Goal: Navigation & Orientation: Find specific page/section

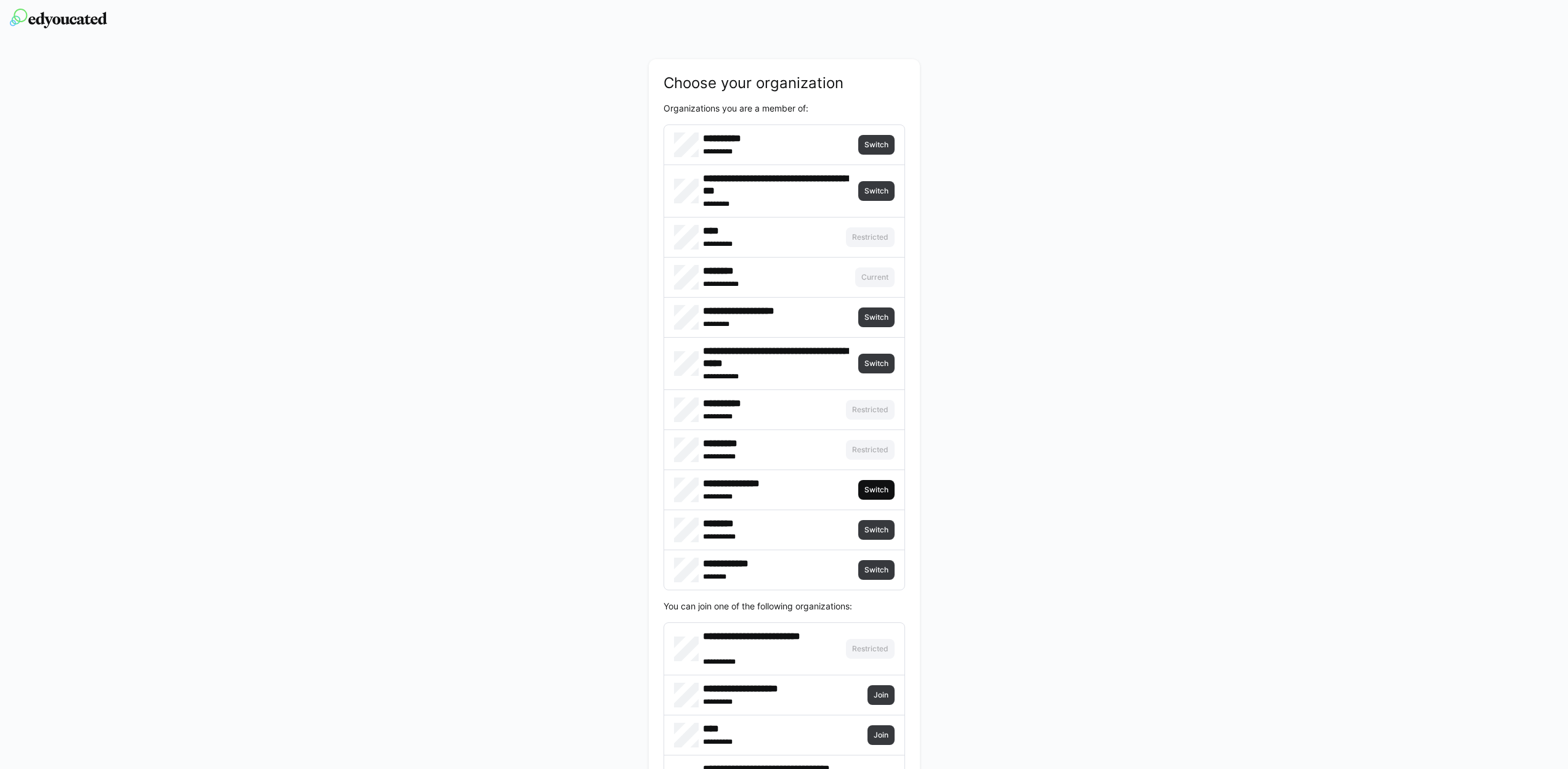
click at [880, 485] on span "Switch" at bounding box center [876, 490] width 26 height 10
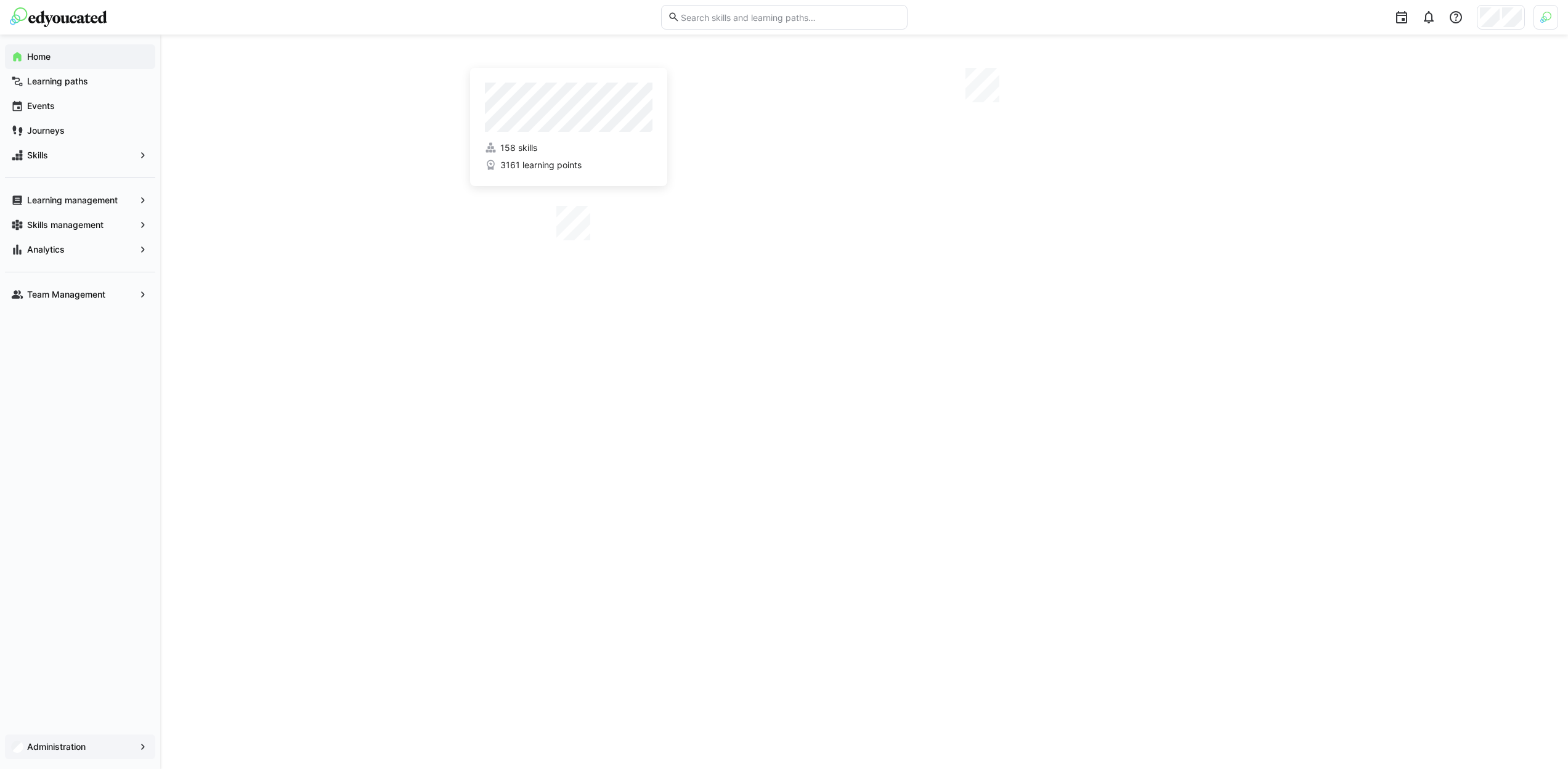
click at [0, 0] on app-navigation-label "Administration" at bounding box center [0, 0] width 0 height 0
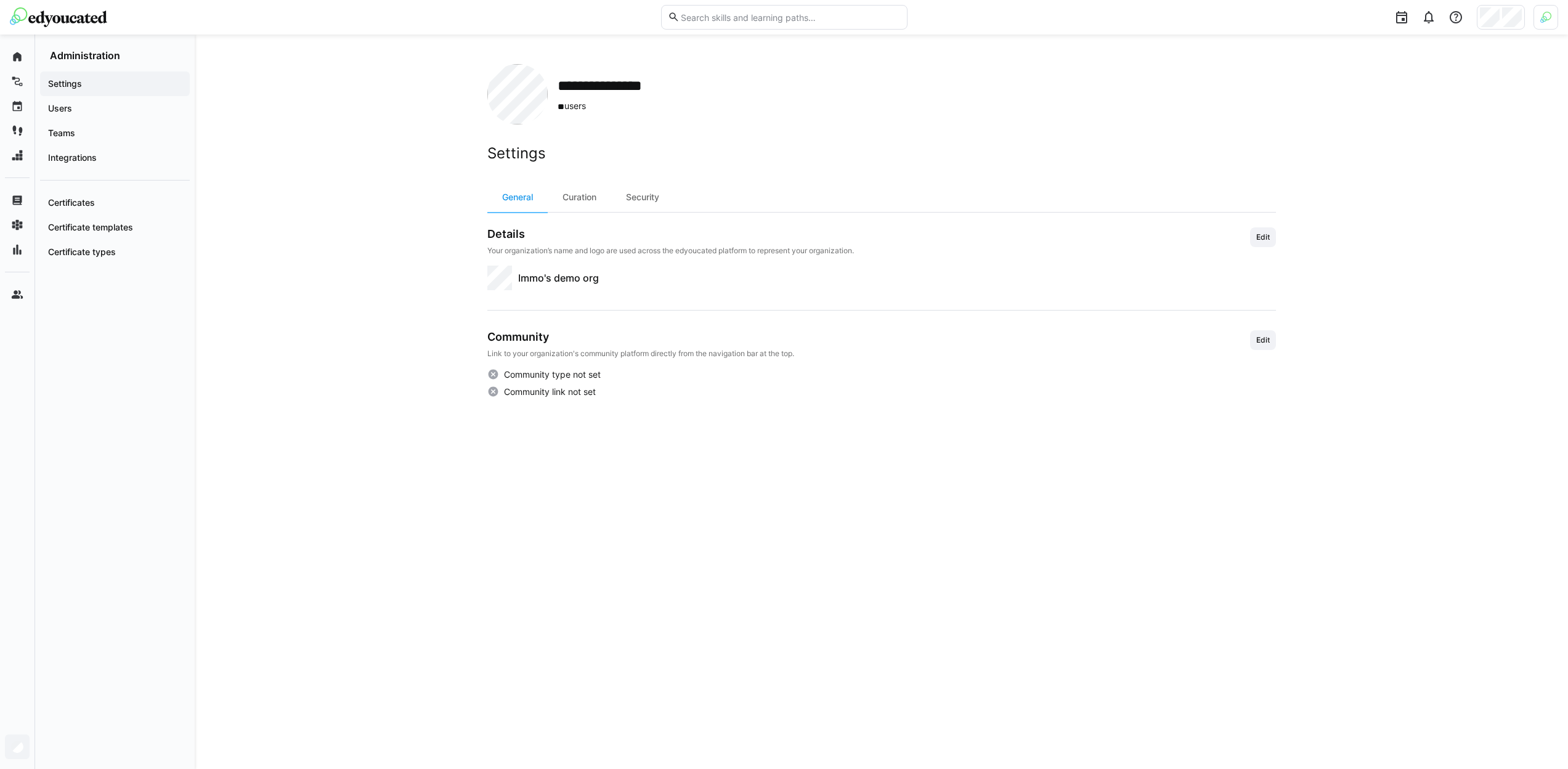
click at [1549, 9] on div at bounding box center [1545, 17] width 25 height 25
click at [1413, 147] on span "Activate" at bounding box center [1407, 145] width 31 height 10
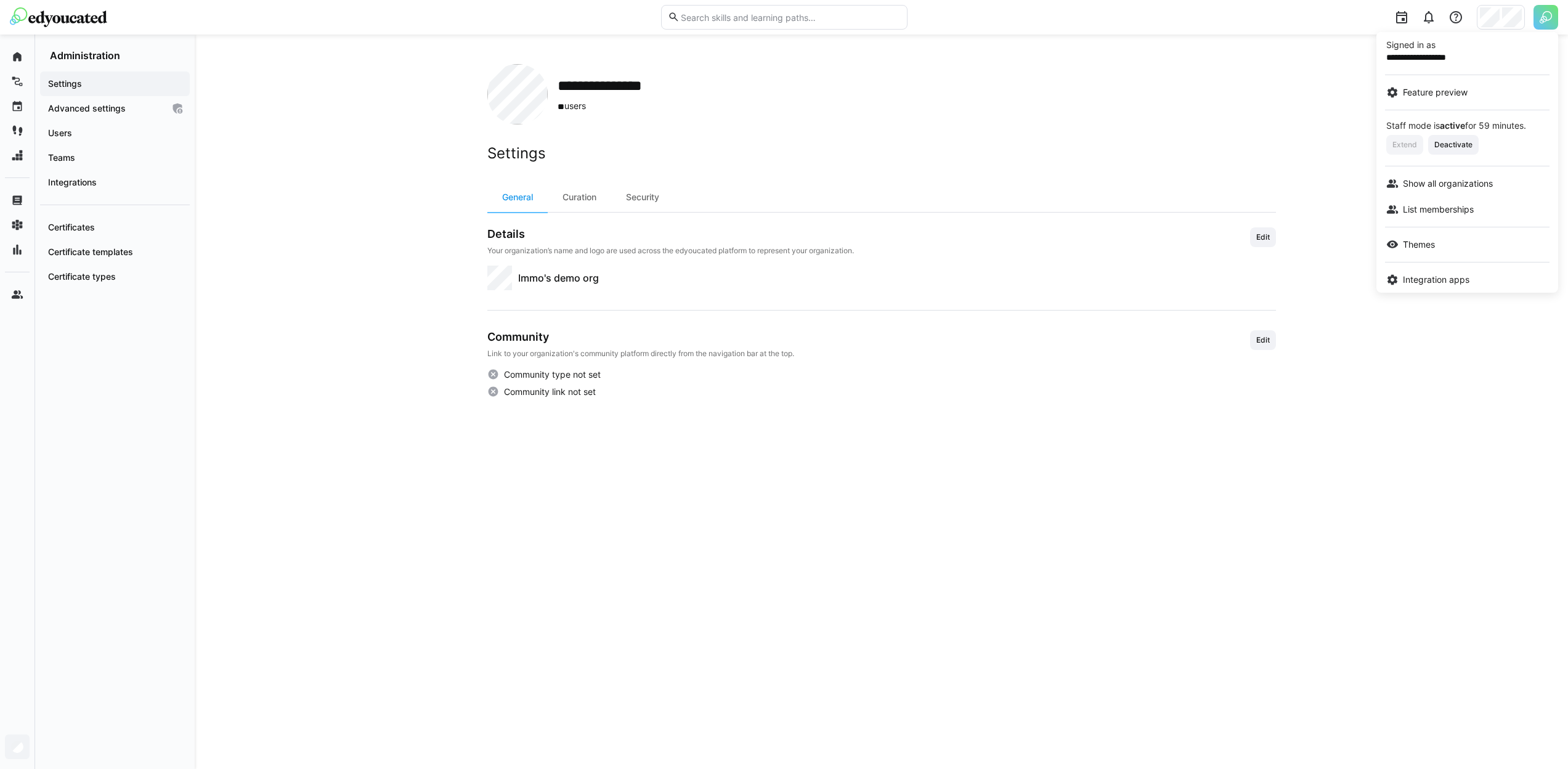
click at [1505, 20] on div at bounding box center [784, 384] width 1568 height 769
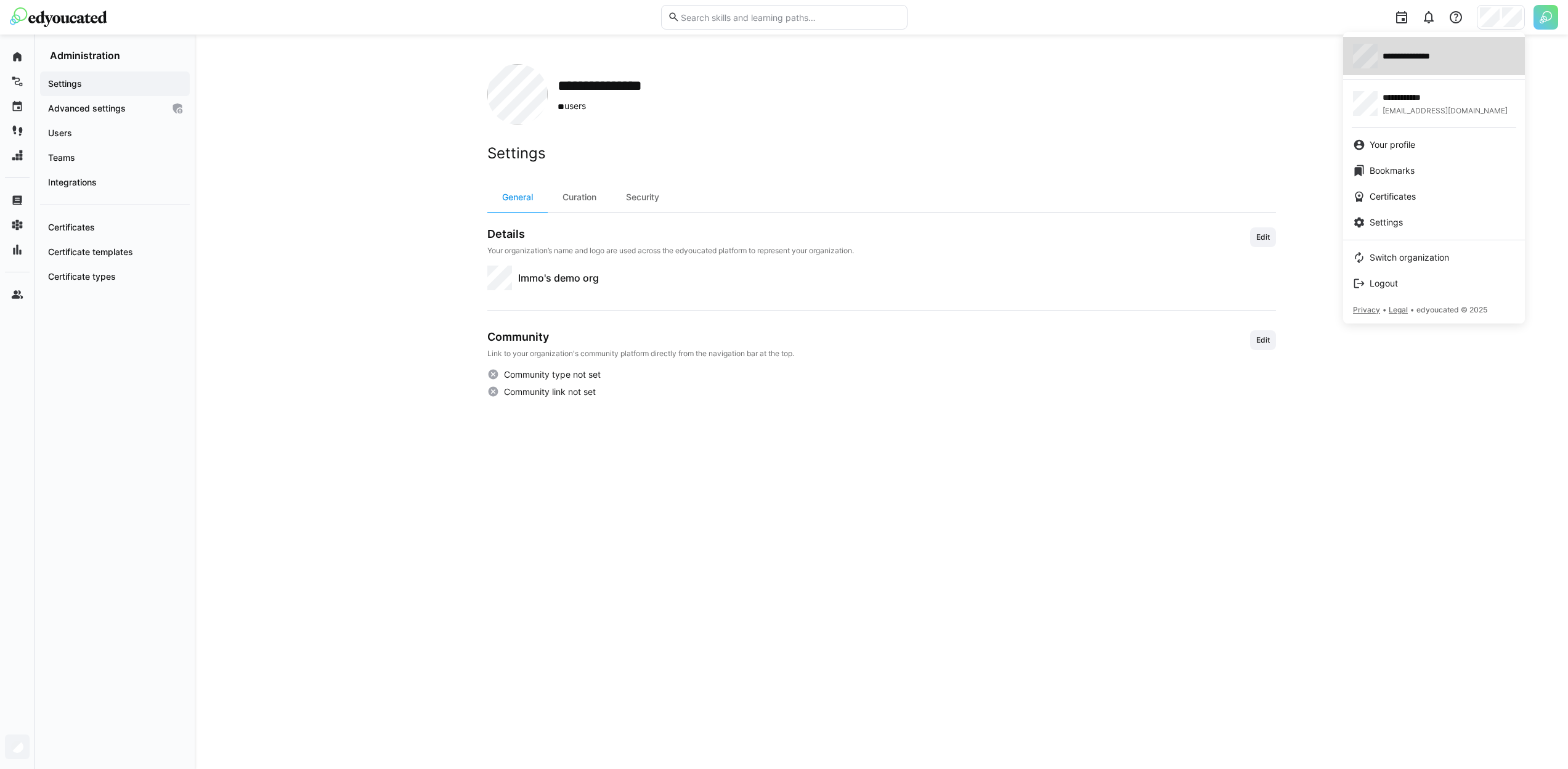
click at [1452, 62] on div "**********" at bounding box center [1434, 55] width 162 height 25
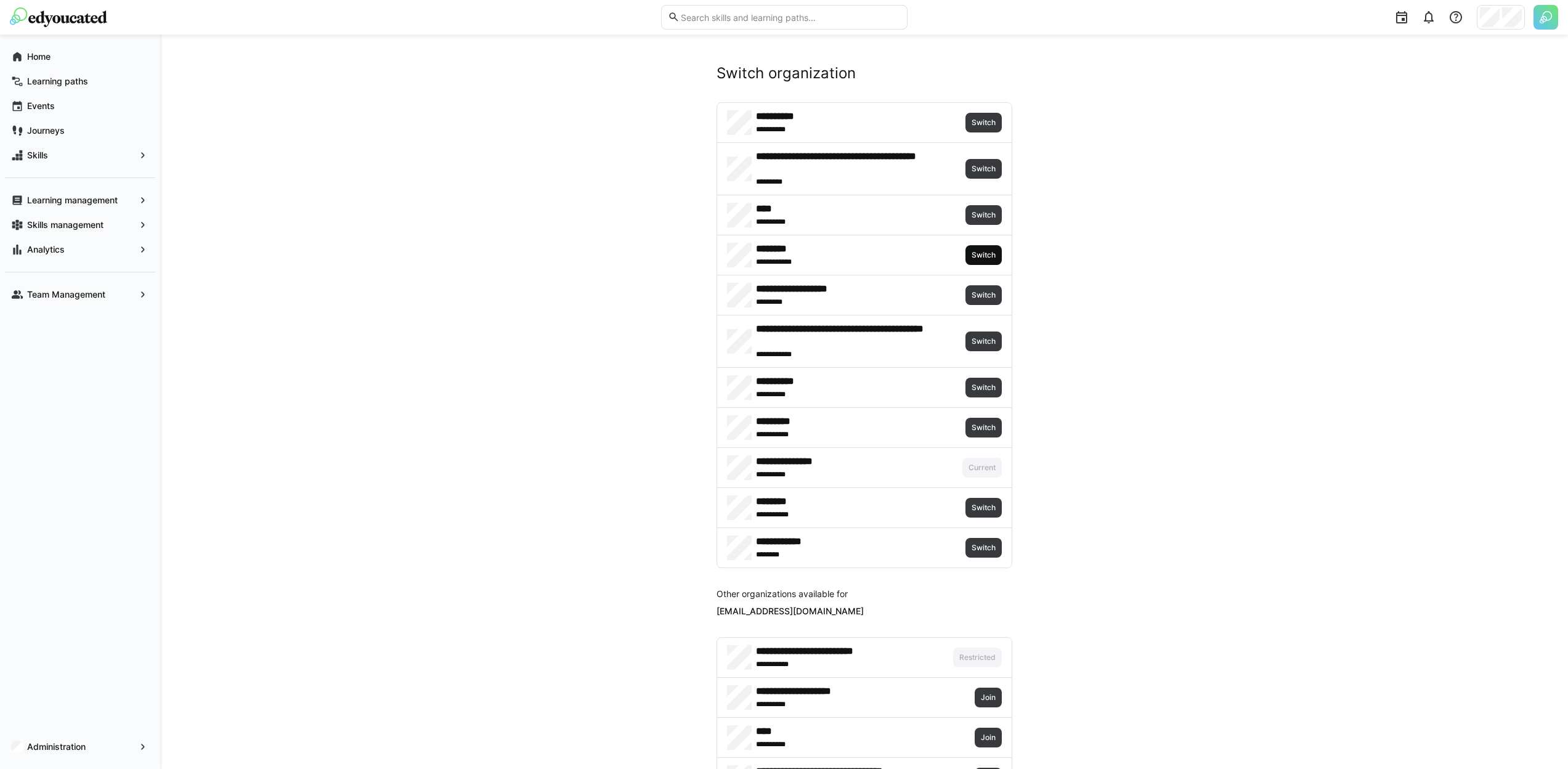
click at [981, 255] on span "Switch" at bounding box center [983, 255] width 26 height 10
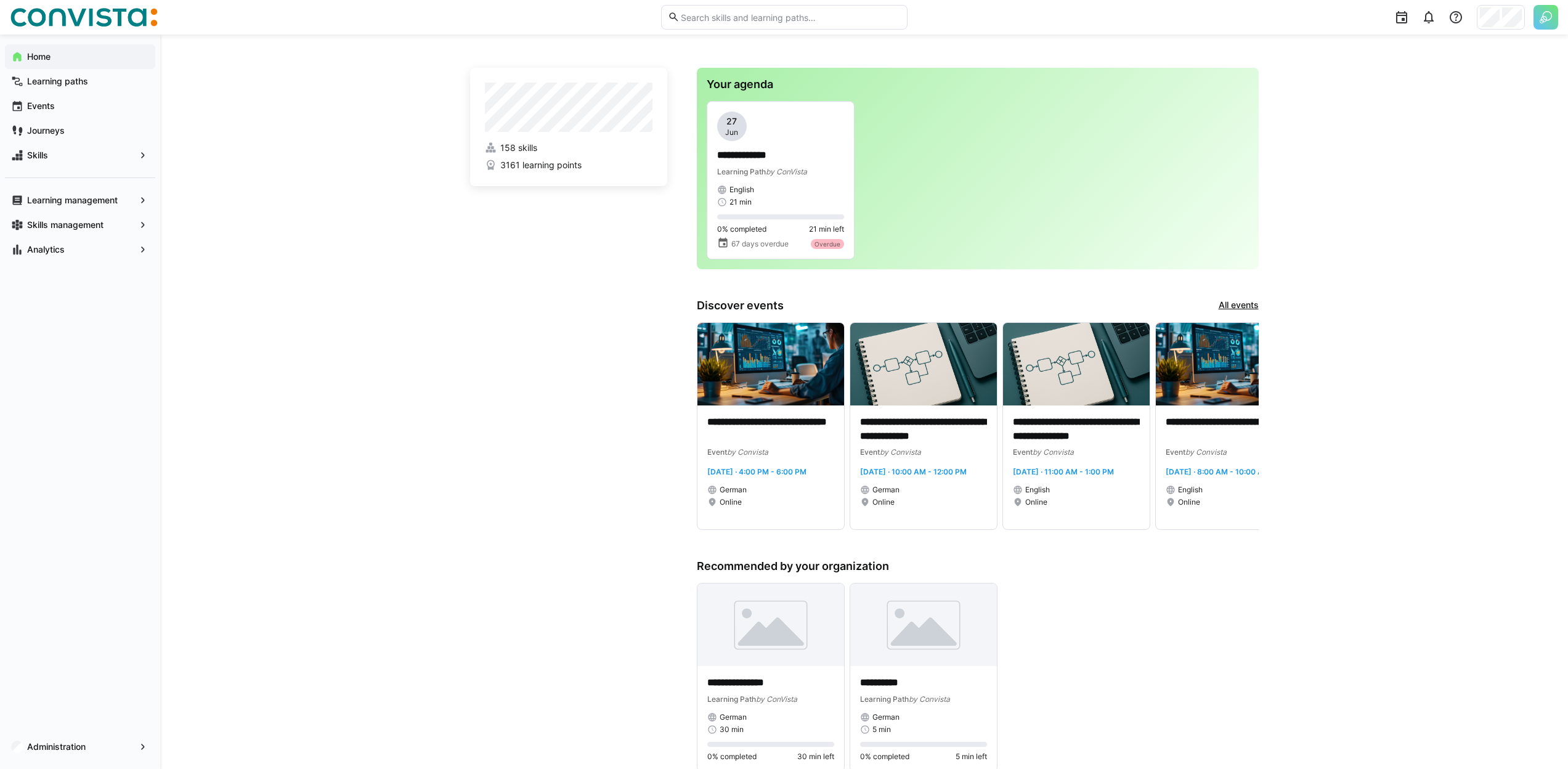
click at [1243, 307] on link "All events" at bounding box center [1238, 306] width 40 height 14
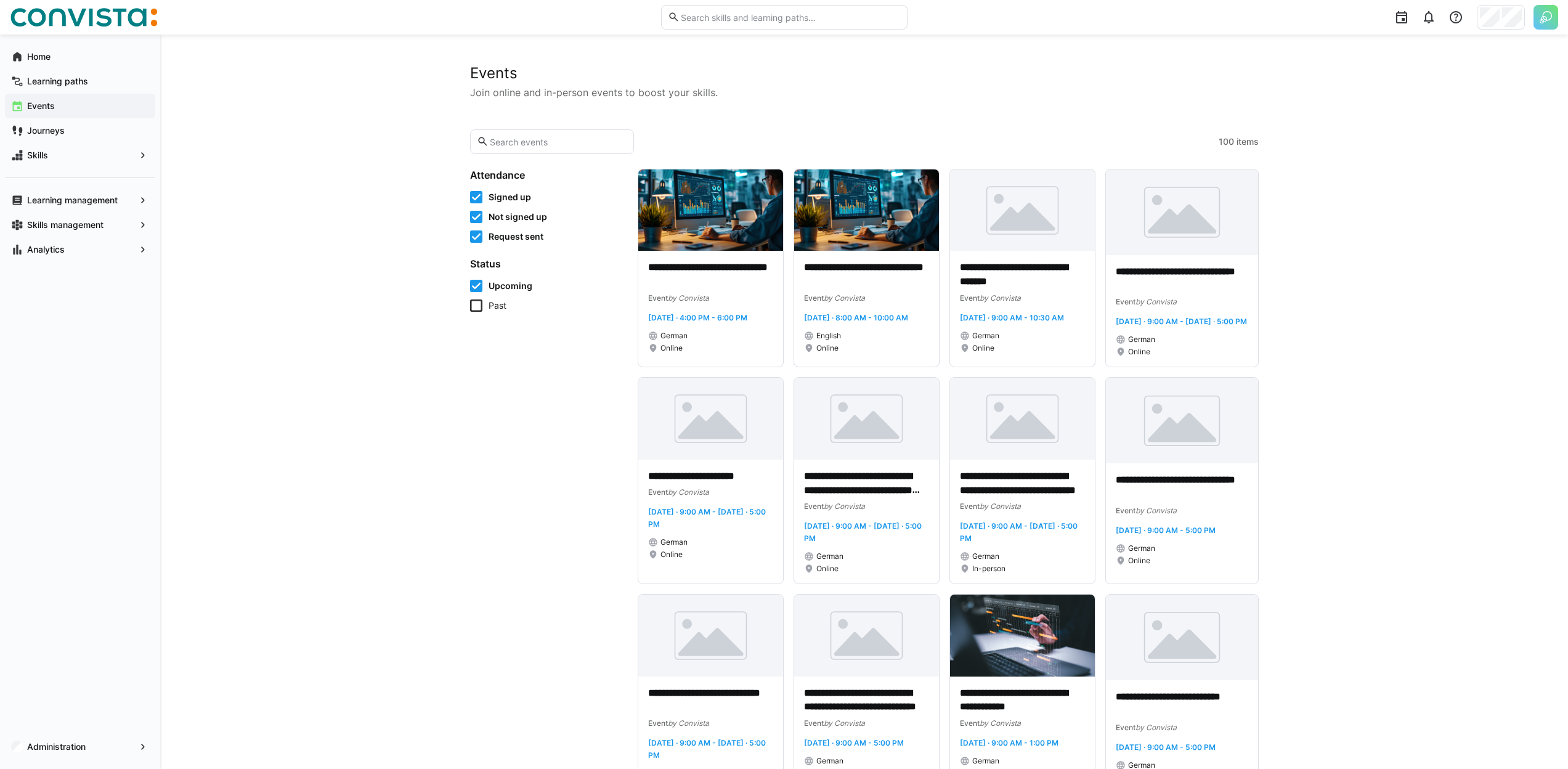
click at [508, 291] on span "Upcoming" at bounding box center [510, 286] width 43 height 13
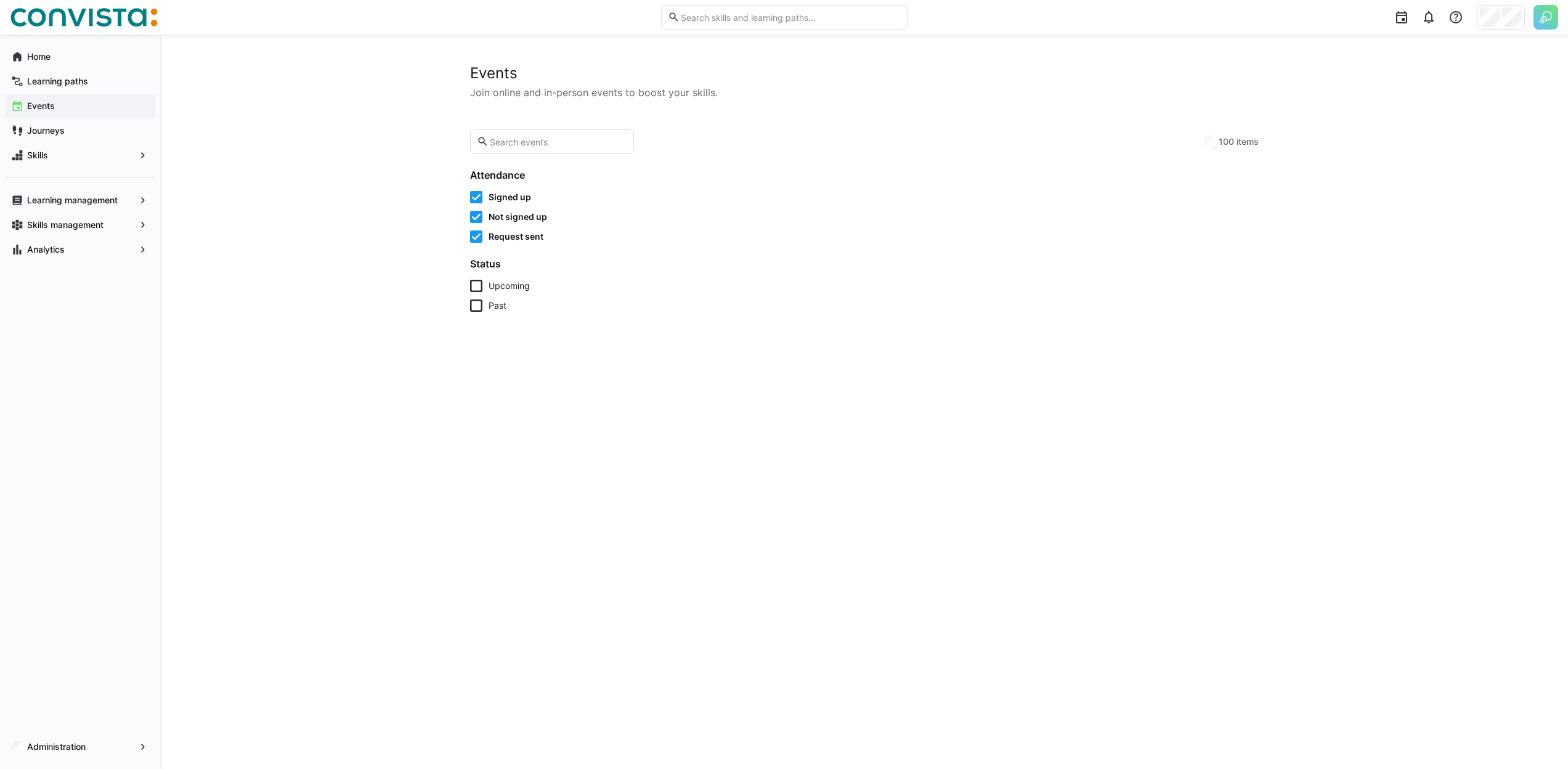
click at [499, 302] on span "Past" at bounding box center [497, 305] width 18 height 13
click at [499, 237] on span "Request sent" at bounding box center [516, 236] width 55 height 13
click at [499, 223] on span "Not signed up" at bounding box center [517, 217] width 59 height 13
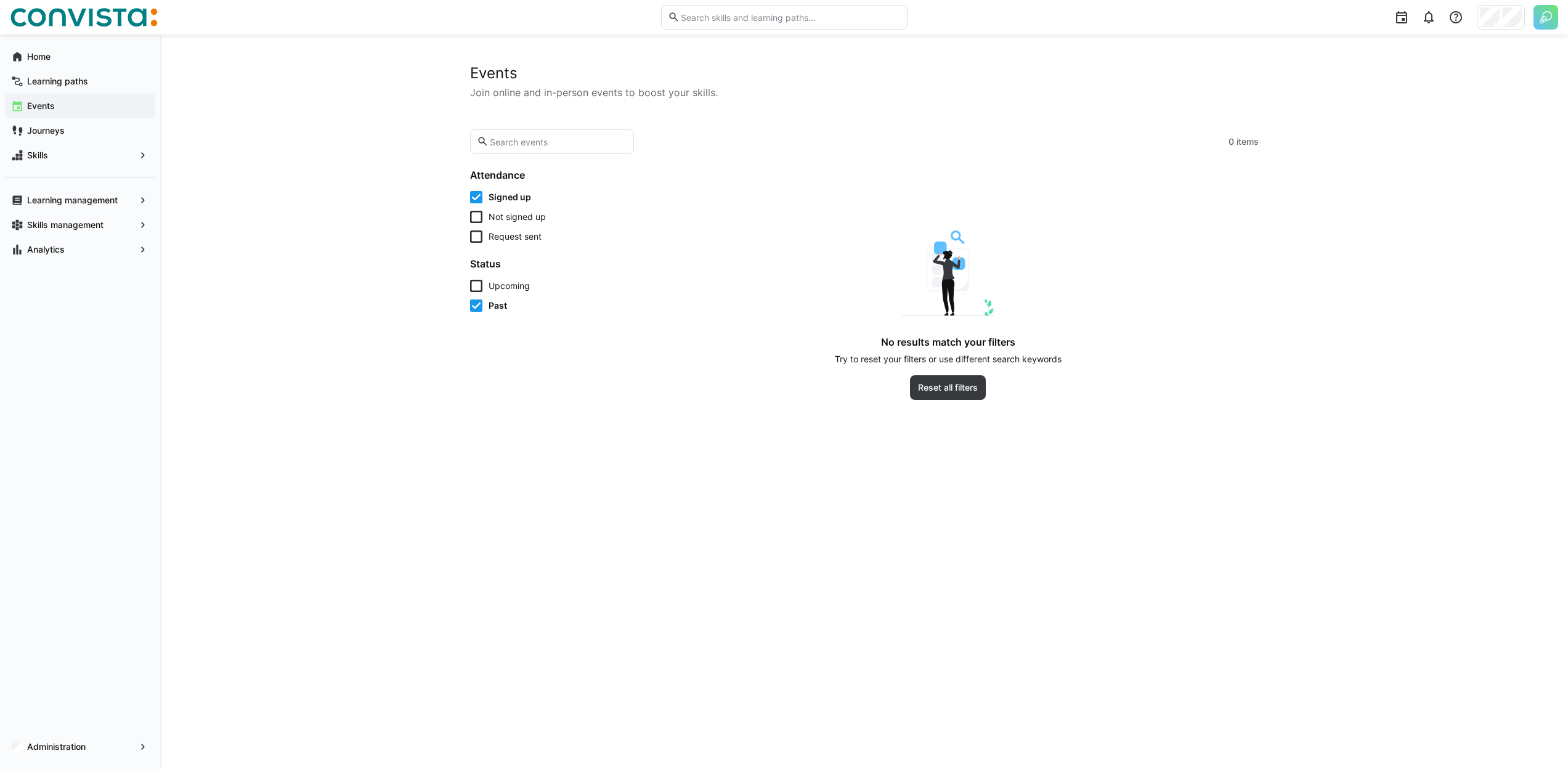
click at [500, 196] on span "Signed up" at bounding box center [510, 197] width 42 height 13
click at [495, 311] on span "Past" at bounding box center [498, 305] width 19 height 13
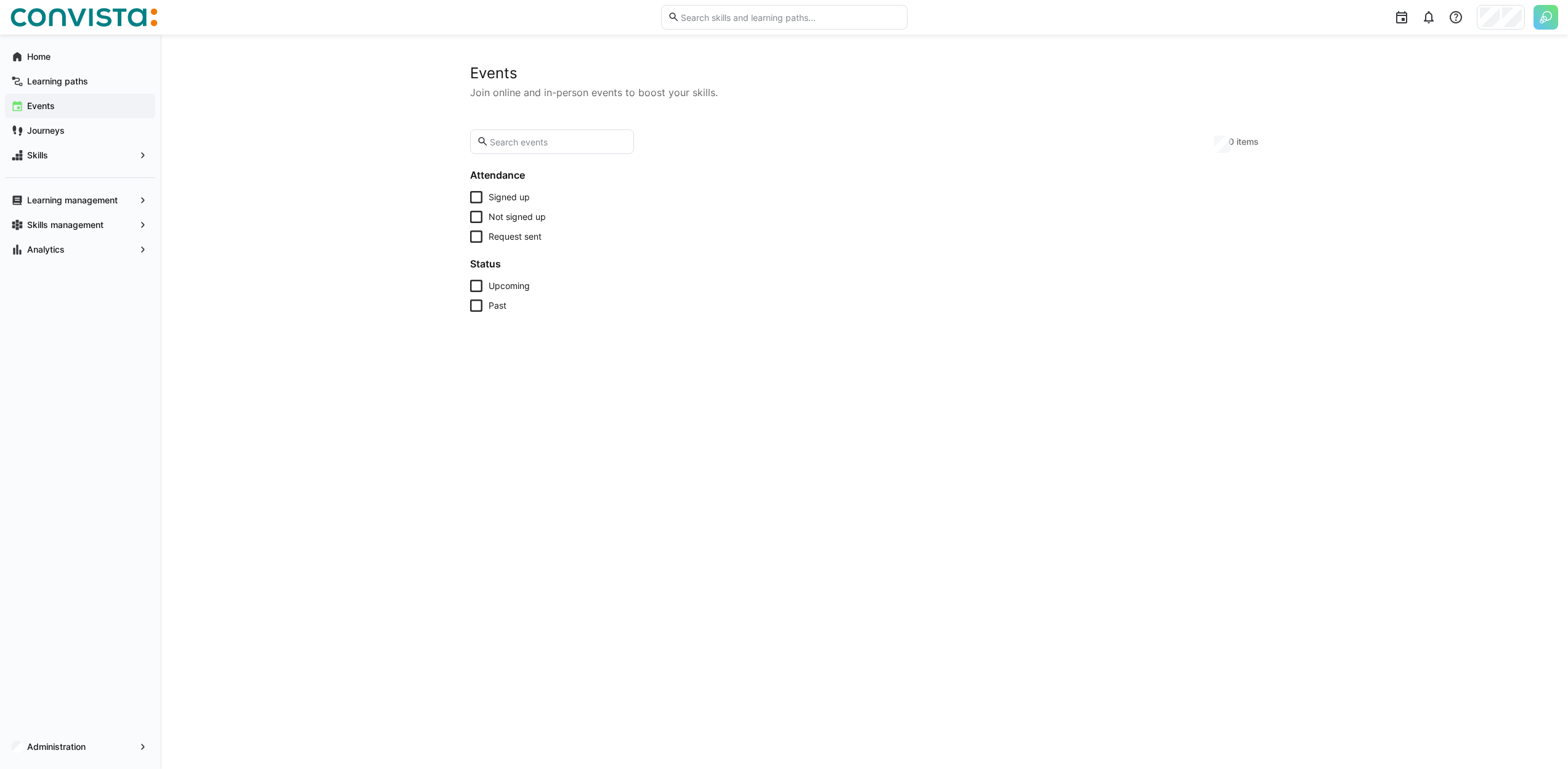
click at [494, 291] on span "Upcoming" at bounding box center [509, 286] width 42 height 13
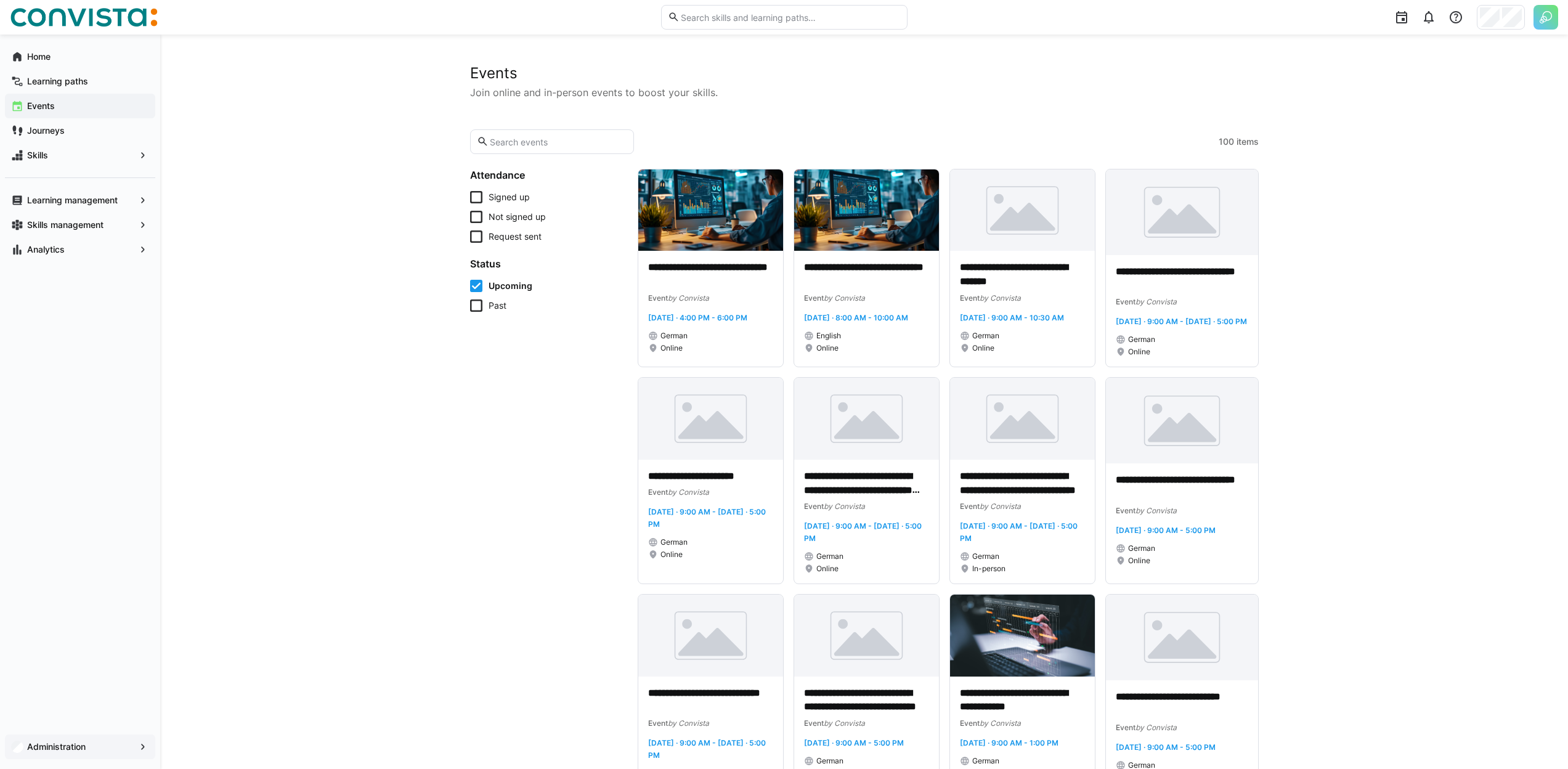
click at [0, 0] on app-navigation-label "Administration" at bounding box center [0, 0] width 0 height 0
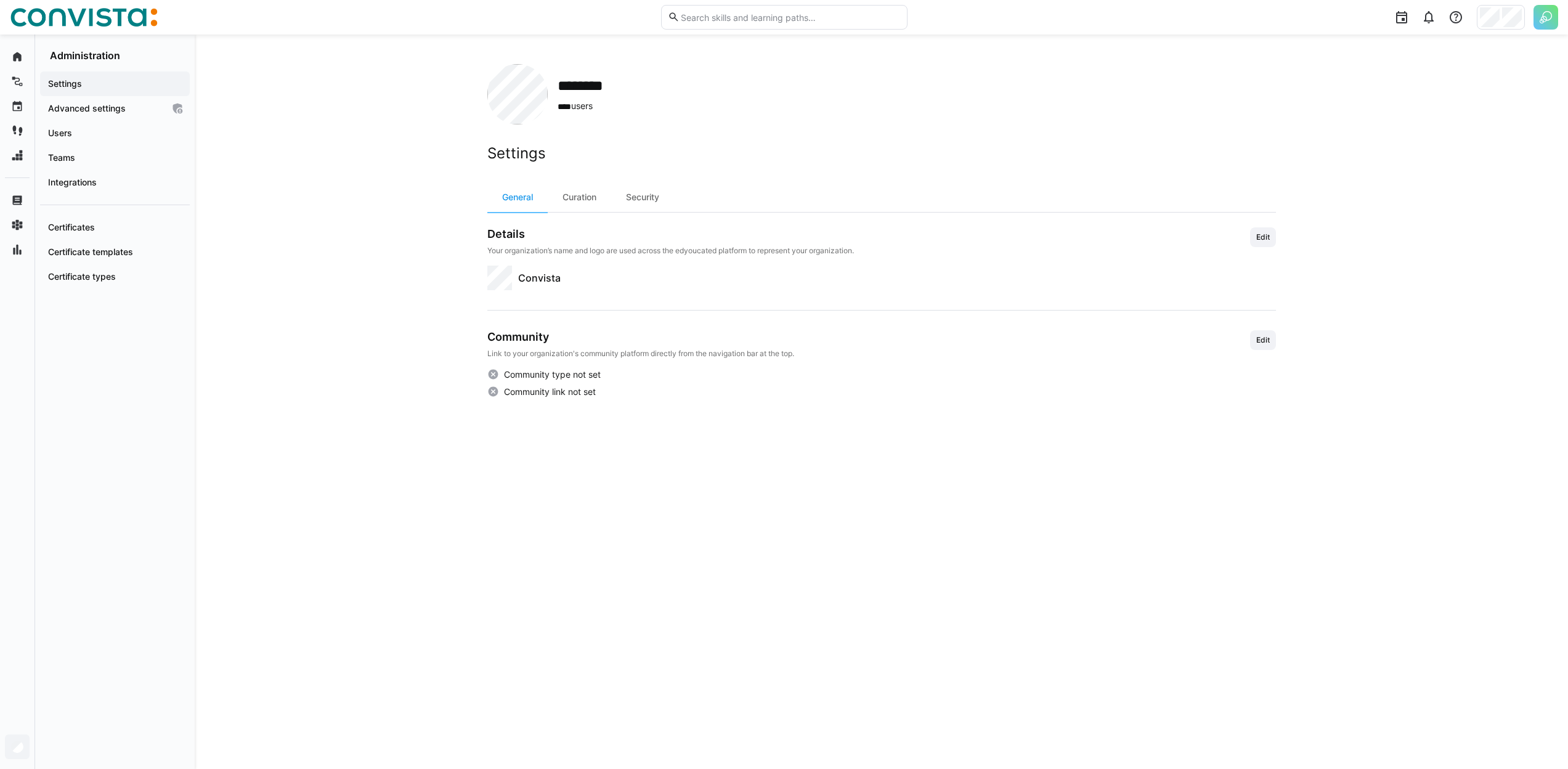
click at [593, 179] on div "Settings General Curation Security Details Your organization’s name and logo ar…" at bounding box center [882, 271] width 788 height 254
click at [578, 192] on div "Curation" at bounding box center [579, 197] width 64 height 30
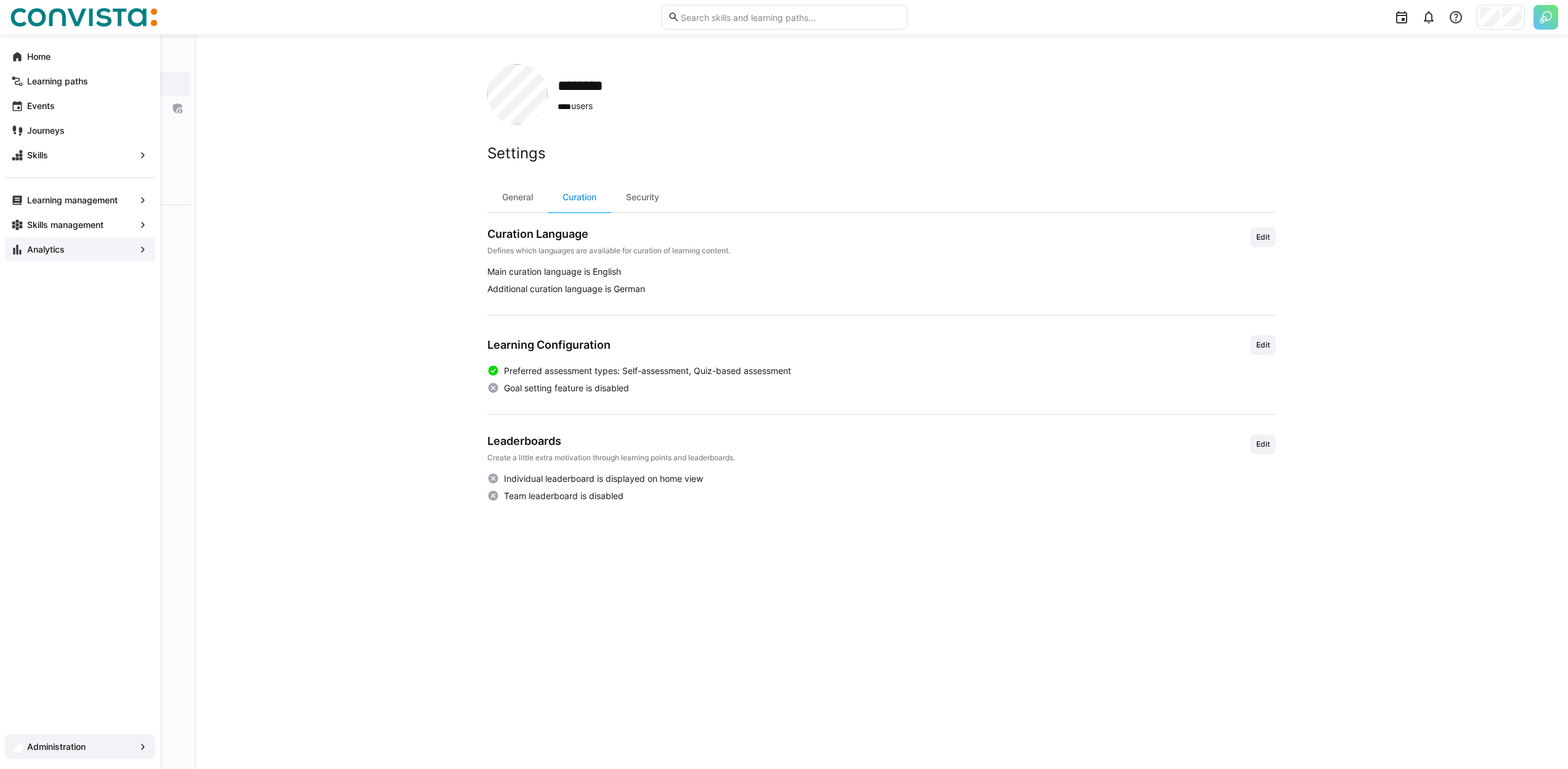
click at [25, 246] on span "Analytics" at bounding box center [80, 249] width 110 height 13
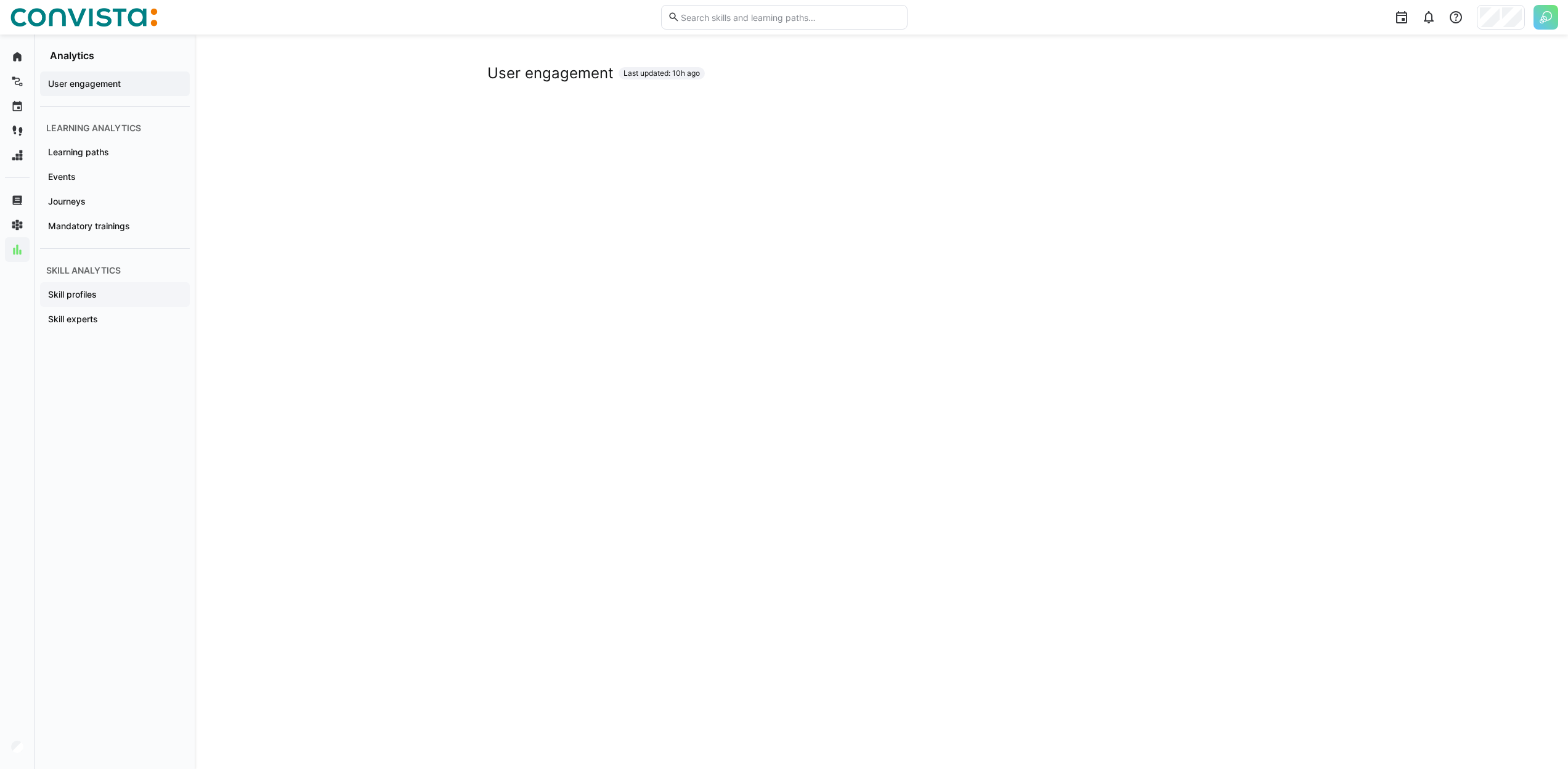
click at [123, 291] on span "Skill profiles" at bounding box center [115, 294] width 138 height 13
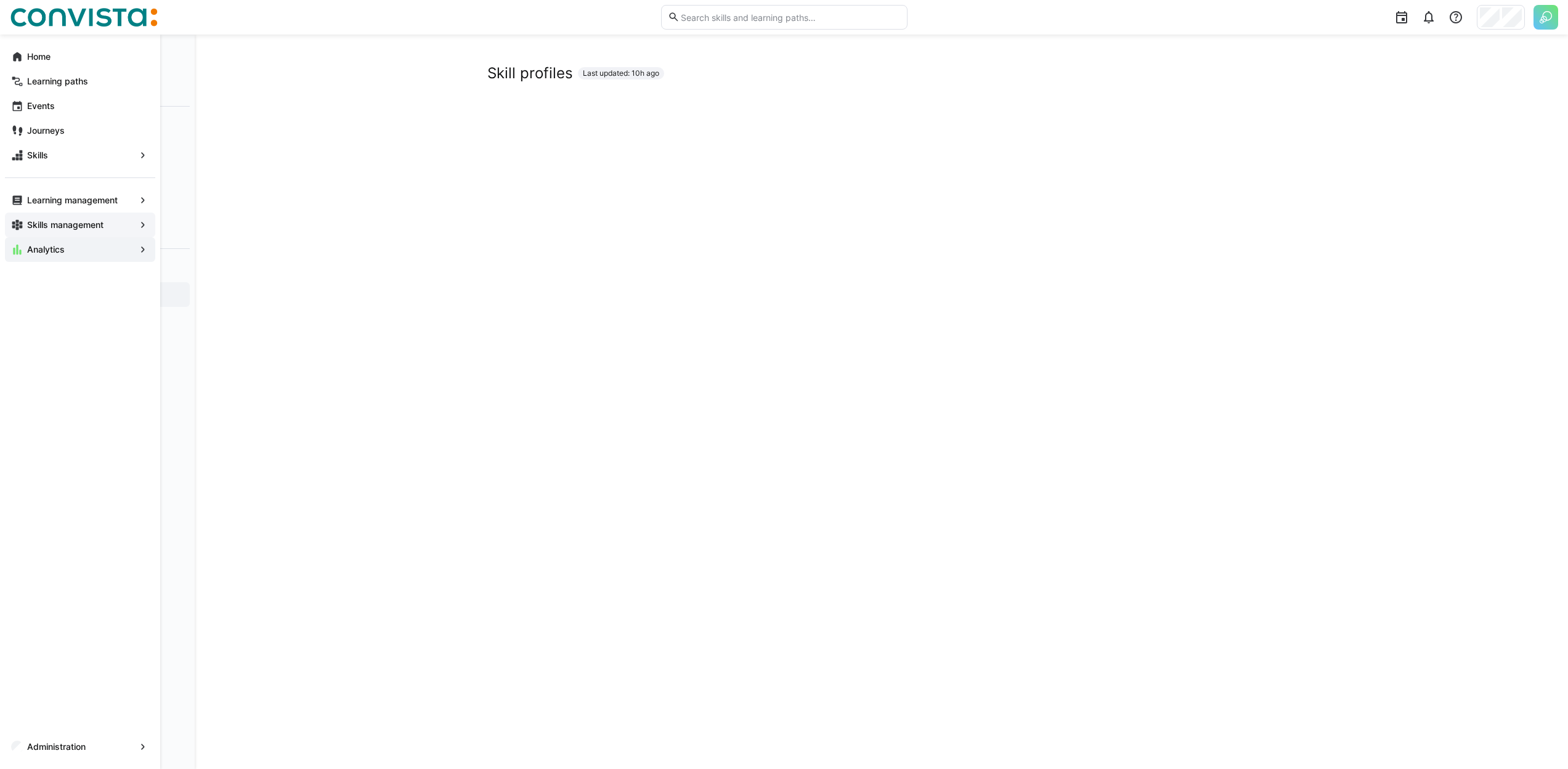
click at [0, 0] on app-navigation-label "Skills management" at bounding box center [0, 0] width 0 height 0
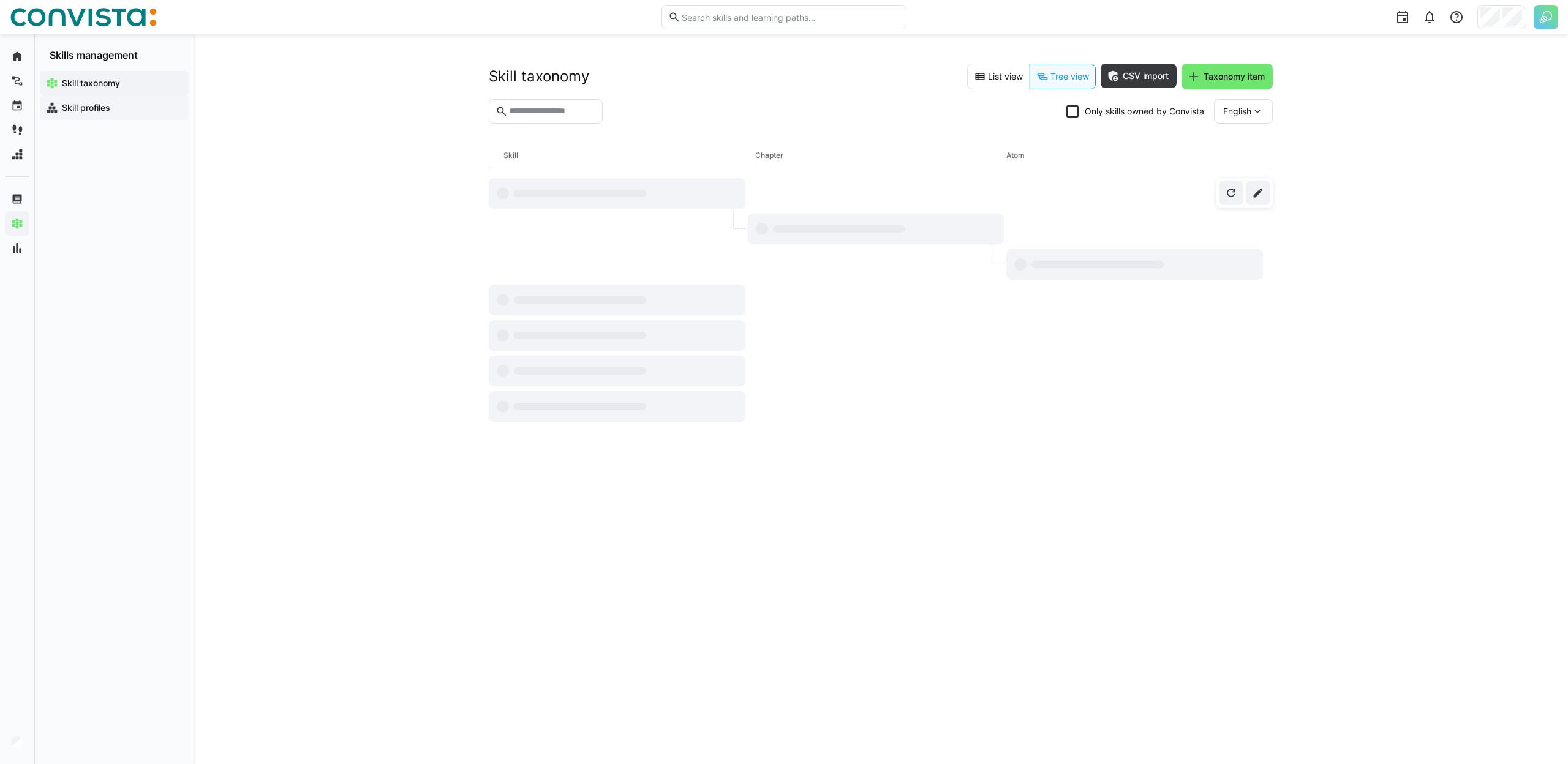
click at [0, 0] on app-navigation-label "Skill profiles" at bounding box center [0, 0] width 0 height 0
